Goal: Find specific page/section: Find specific page/section

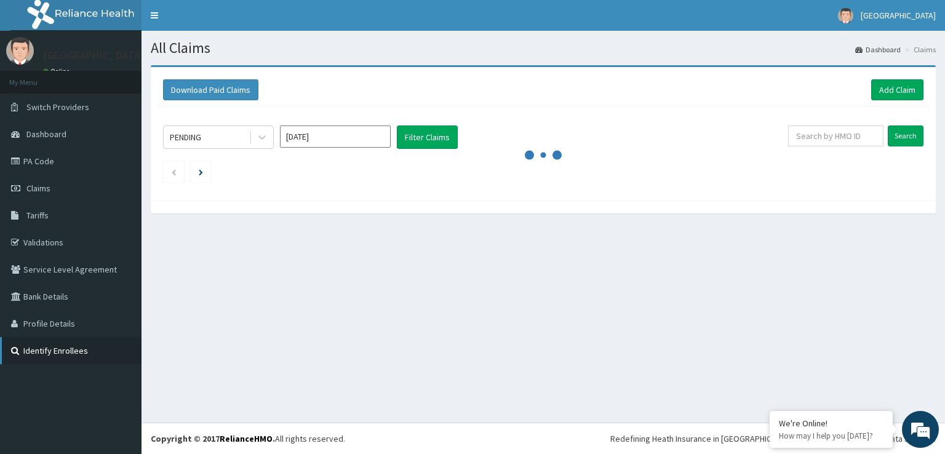
click at [50, 352] on link "Identify Enrollees" at bounding box center [70, 350] width 141 height 27
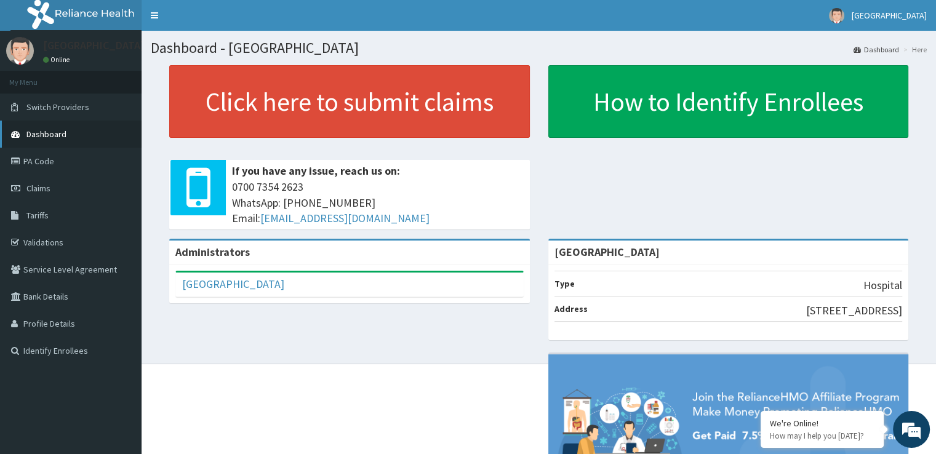
click at [55, 129] on span "Dashboard" at bounding box center [46, 134] width 40 height 11
click at [42, 165] on link "PA Code" at bounding box center [70, 161] width 141 height 27
